Goal: Navigation & Orientation: Find specific page/section

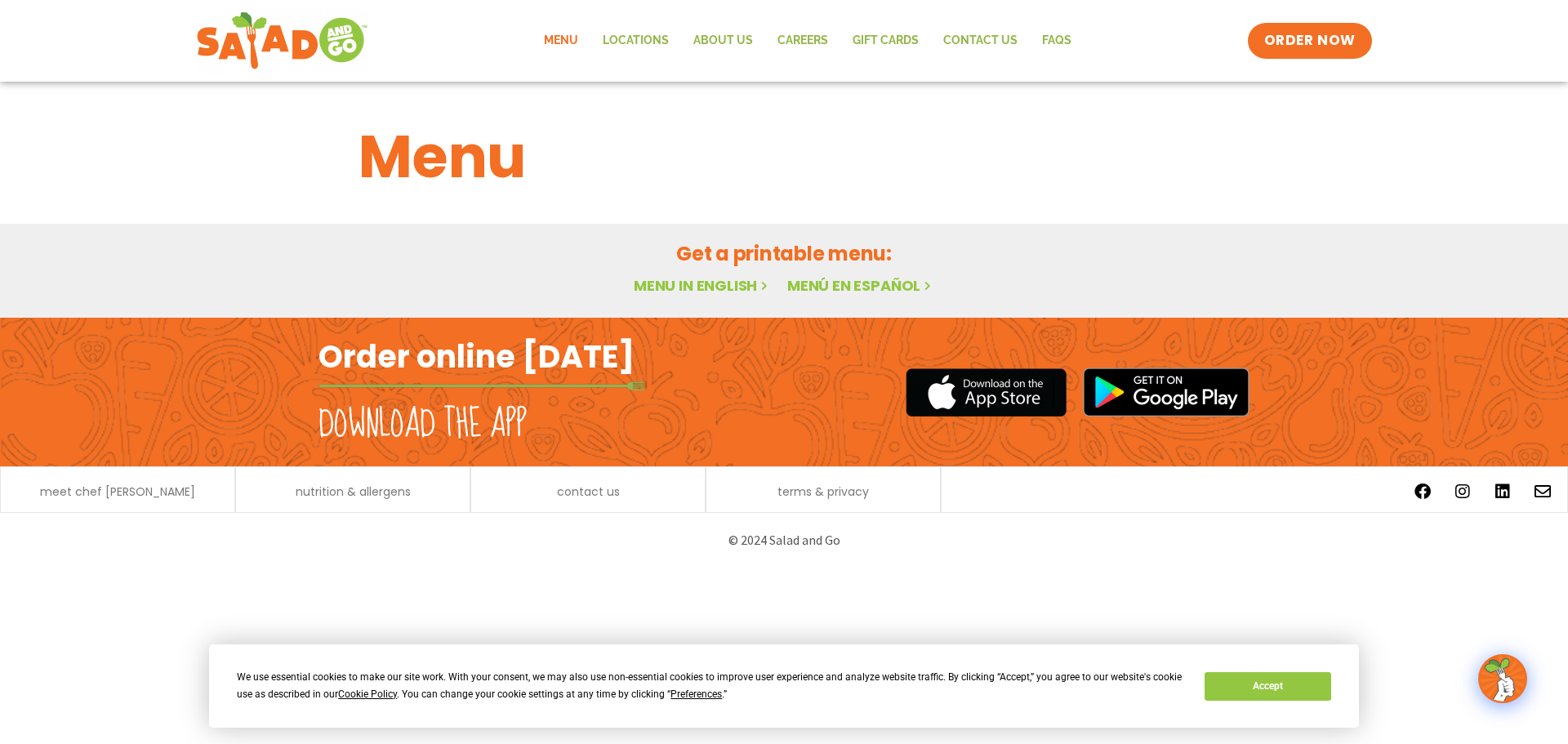
drag, startPoint x: 1286, startPoint y: 701, endPoint x: 1284, endPoint y: 691, distance: 10.2
click at [1286, 699] on div "We use essential cookies to make our site work. With your consent, we may also …" at bounding box center [784, 686] width 1150 height 83
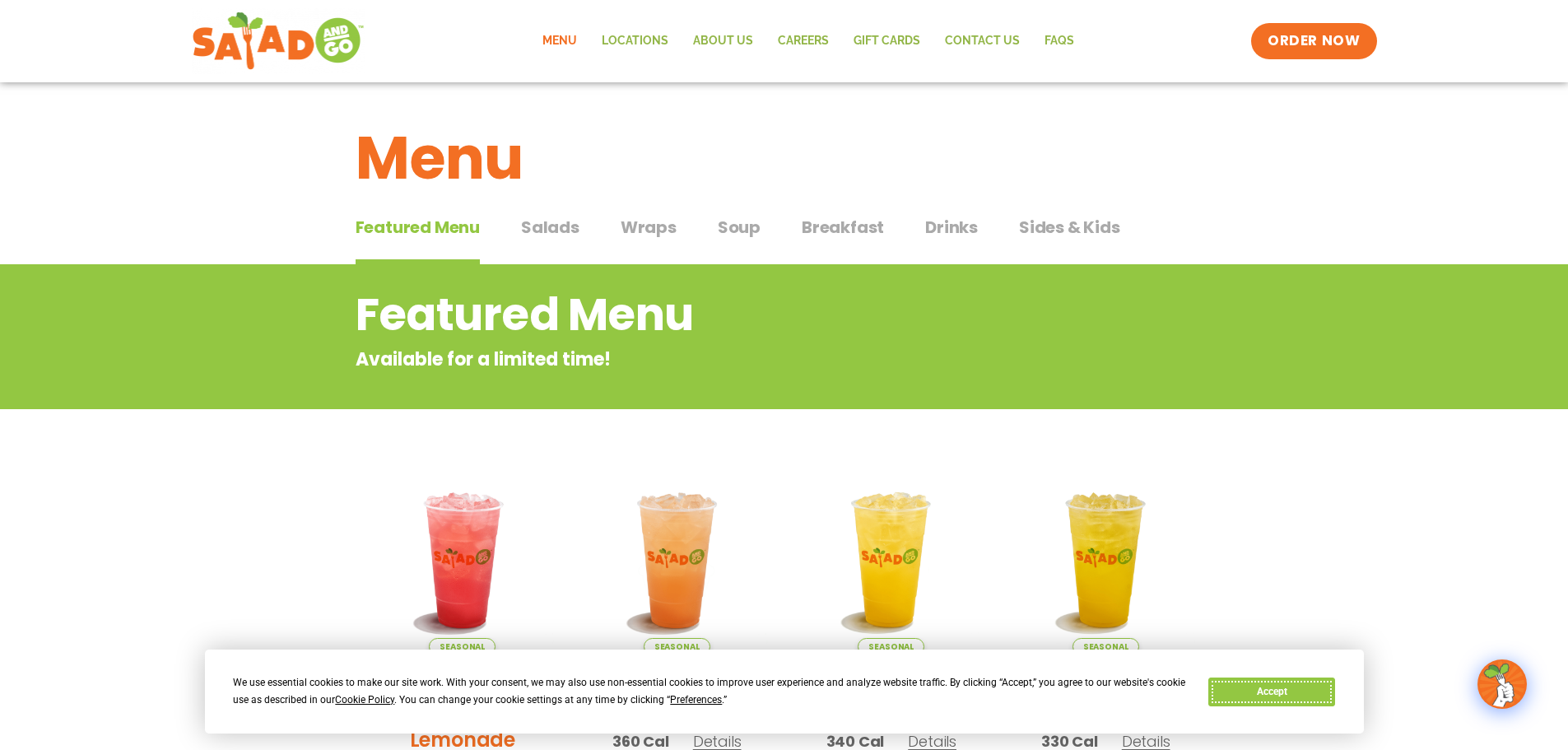
click at [1282, 693] on button "Accept" at bounding box center [1272, 692] width 127 height 29
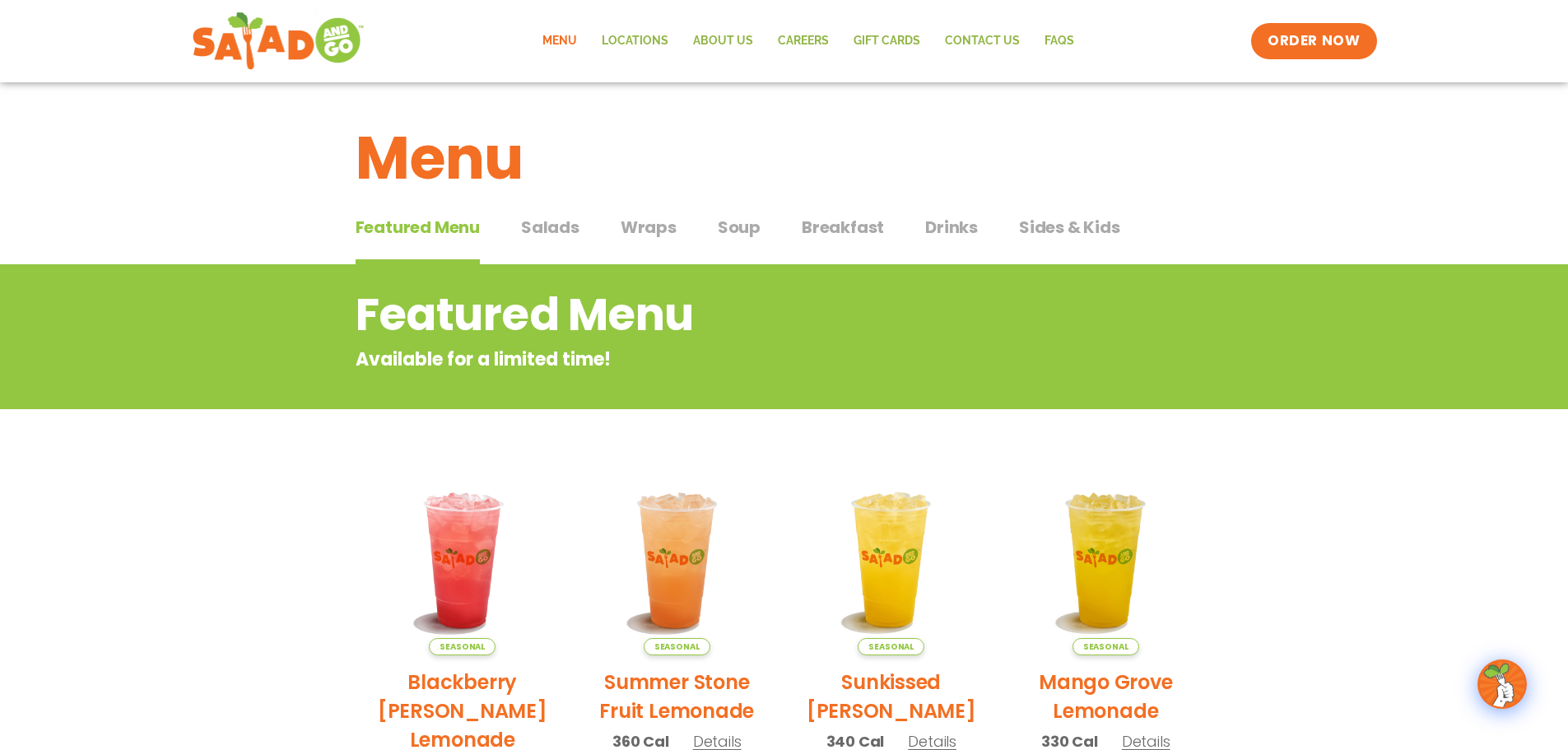
click at [835, 230] on span "Breakfast" at bounding box center [842, 227] width 82 height 25
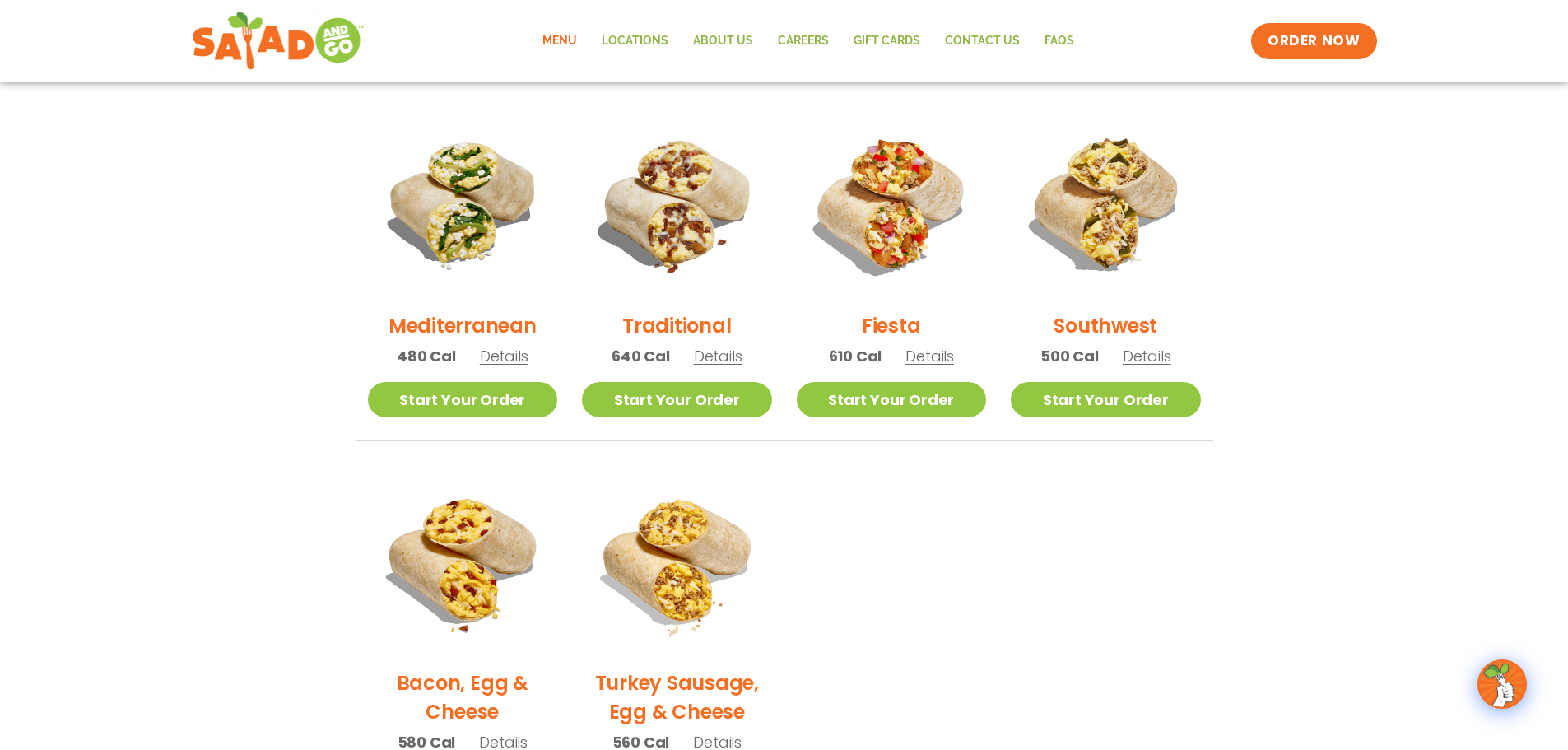
scroll to position [411, 0]
